Goal: Task Accomplishment & Management: Use online tool/utility

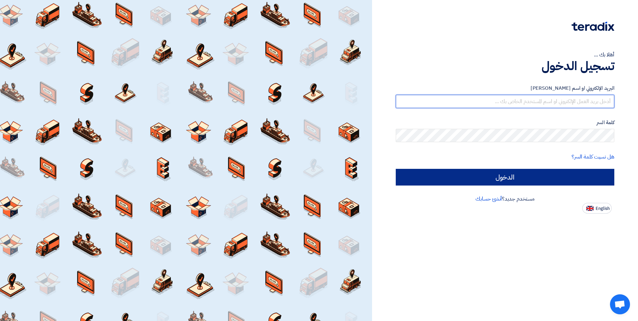
type input "[EMAIL_ADDRESS][DOMAIN_NAME]"
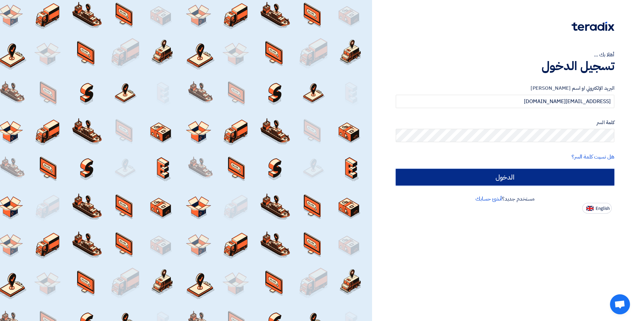
click at [560, 176] on input "الدخول" at bounding box center [505, 177] width 219 height 17
type input "Sign in"
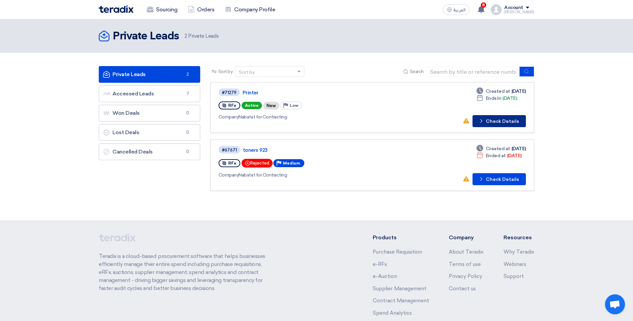
click at [501, 121] on button "Check details Check Details" at bounding box center [499, 121] width 53 height 12
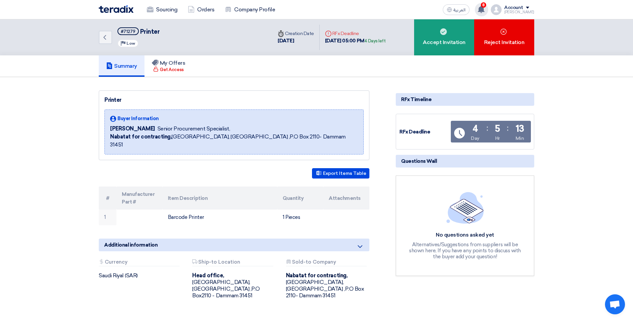
click at [486, 5] on div "8 New request received, check details and submit your quotation now! 30 minutes…" at bounding box center [481, 9] width 13 height 13
